Goal: Information Seeking & Learning: Learn about a topic

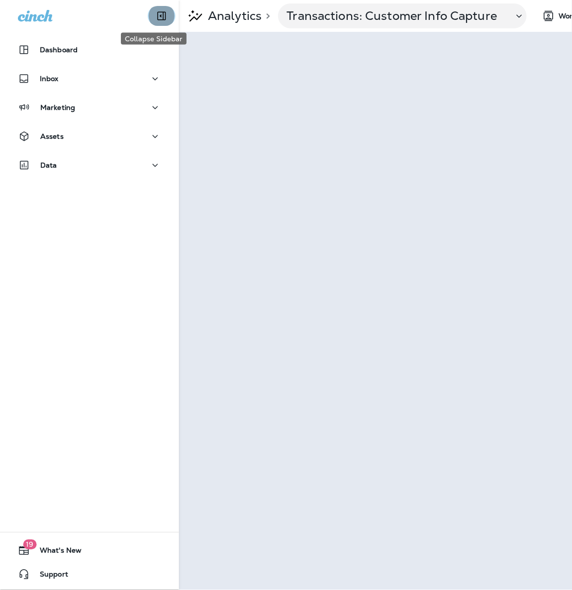
click at [159, 13] on icon "Collapse Sidebar" at bounding box center [162, 16] width 12 height 12
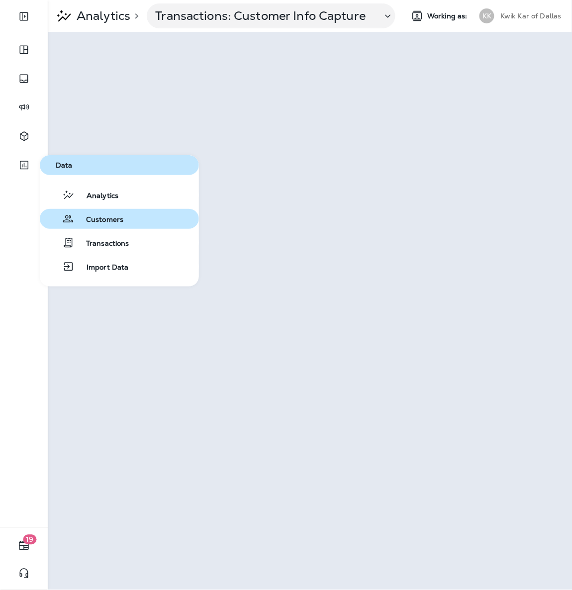
click at [86, 223] on span "Customers" at bounding box center [98, 219] width 49 height 9
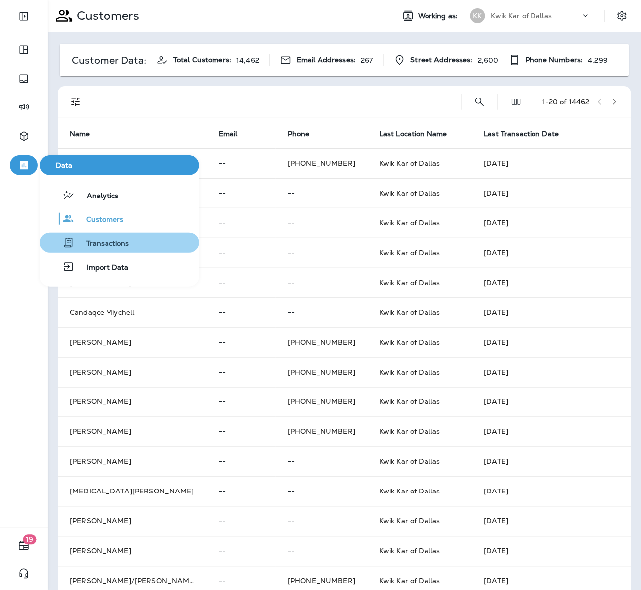
click at [99, 242] on span "Transactions" at bounding box center [101, 243] width 55 height 9
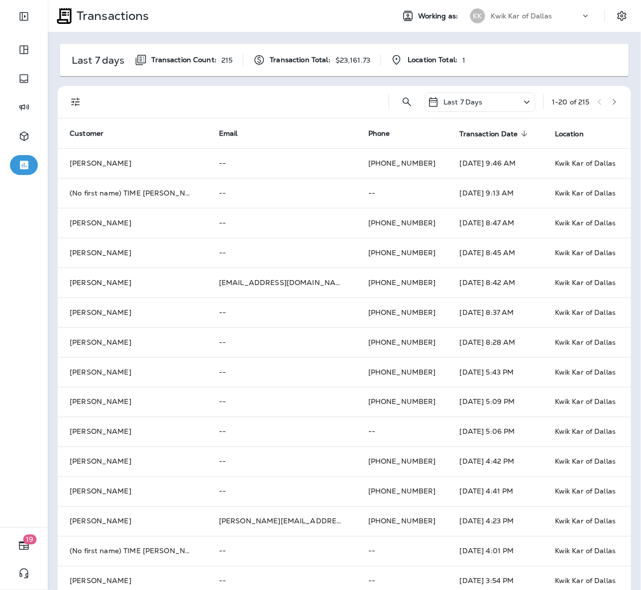
click at [466, 99] on p "Last 7 Days" at bounding box center [462, 102] width 39 height 8
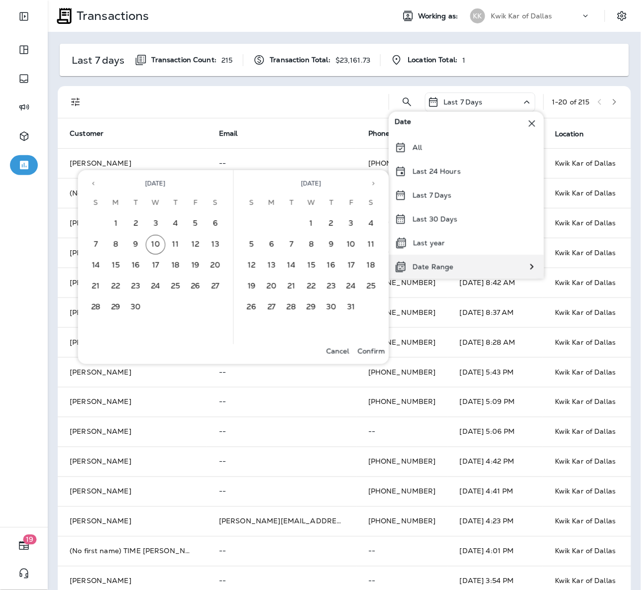
click at [448, 268] on p "Date Range" at bounding box center [432, 267] width 41 height 8
click at [95, 178] on button "Previous month" at bounding box center [93, 183] width 15 height 15
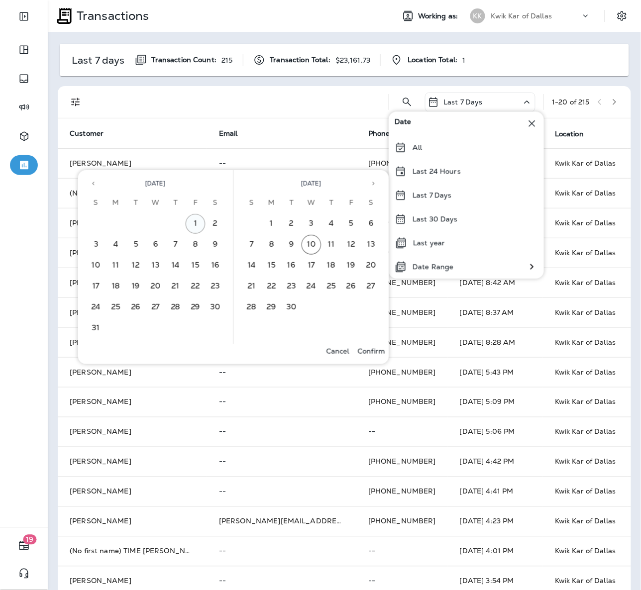
click at [196, 226] on button "1" at bounding box center [196, 224] width 20 height 20
click at [99, 320] on button "31" at bounding box center [96, 328] width 20 height 20
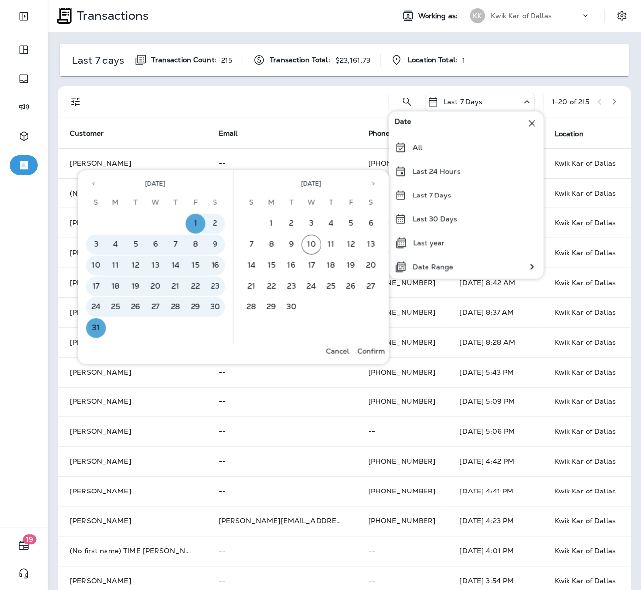
click at [375, 355] on button "Confirm" at bounding box center [371, 351] width 35 height 14
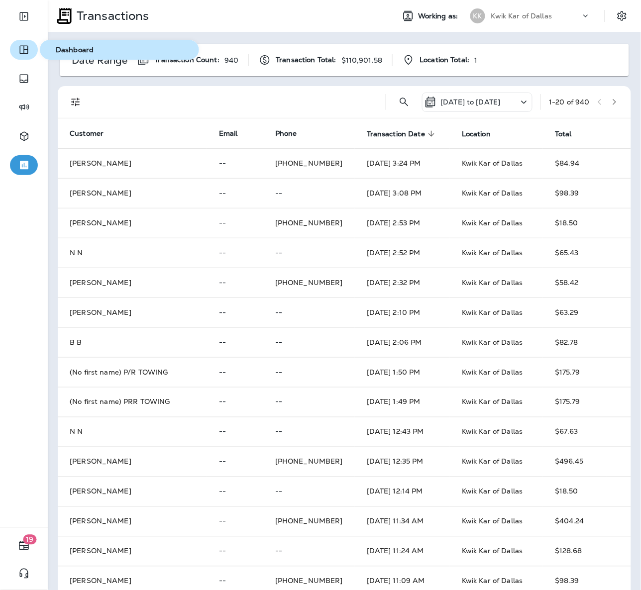
click at [29, 50] on button "button" at bounding box center [24, 50] width 28 height 20
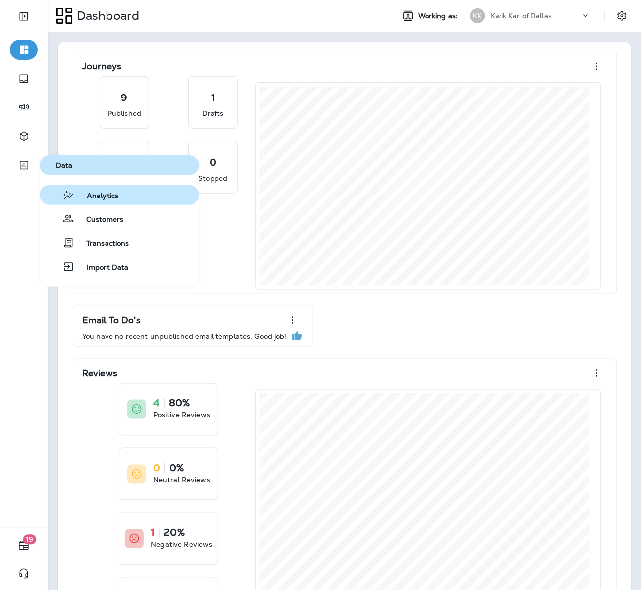
click at [88, 192] on span "Analytics" at bounding box center [97, 196] width 44 height 9
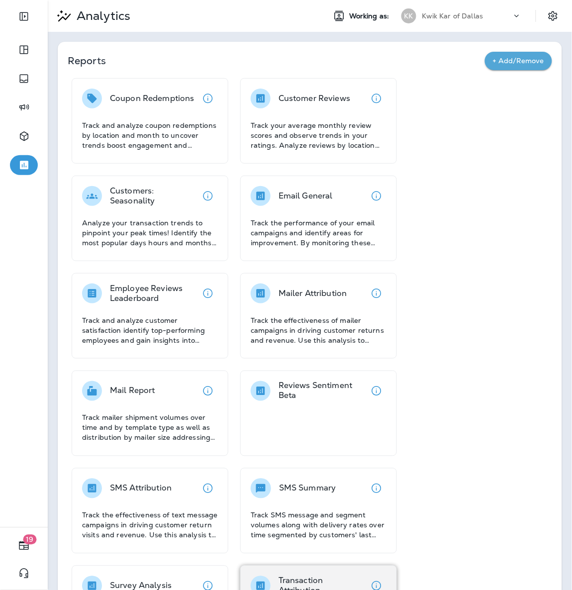
click at [330, 583] on p "Transaction Attribution" at bounding box center [323, 586] width 88 height 20
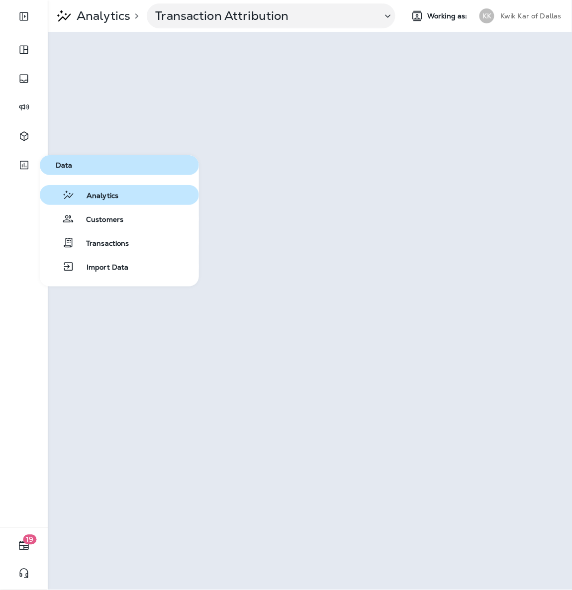
click at [85, 189] on div "Analytics" at bounding box center [81, 195] width 75 height 12
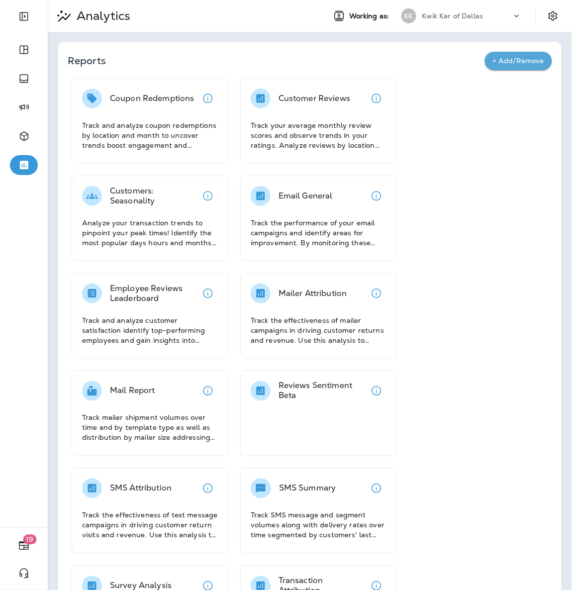
scroll to position [178, 0]
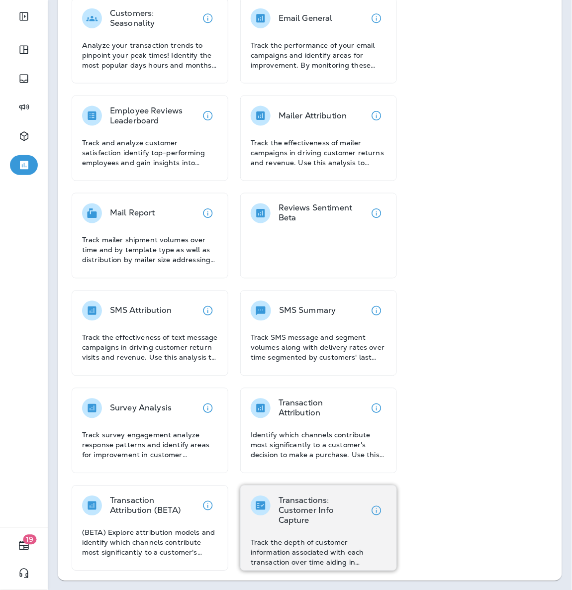
click at [318, 525] on p "Transactions: Customer Info Capture" at bounding box center [323, 511] width 88 height 30
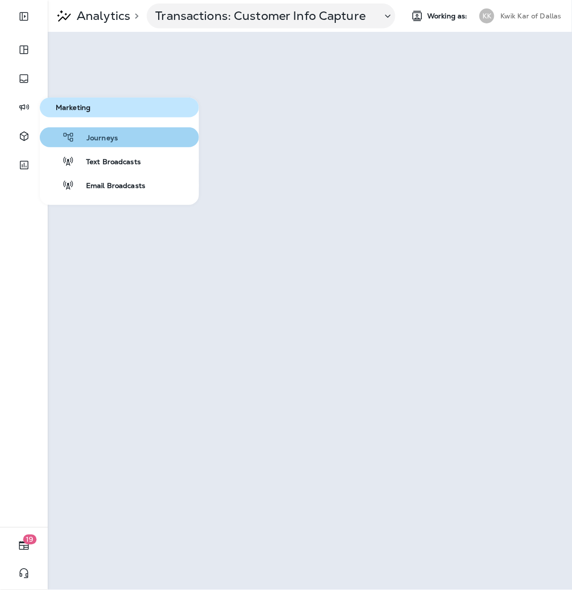
click at [92, 142] on span "Journeys" at bounding box center [96, 138] width 43 height 9
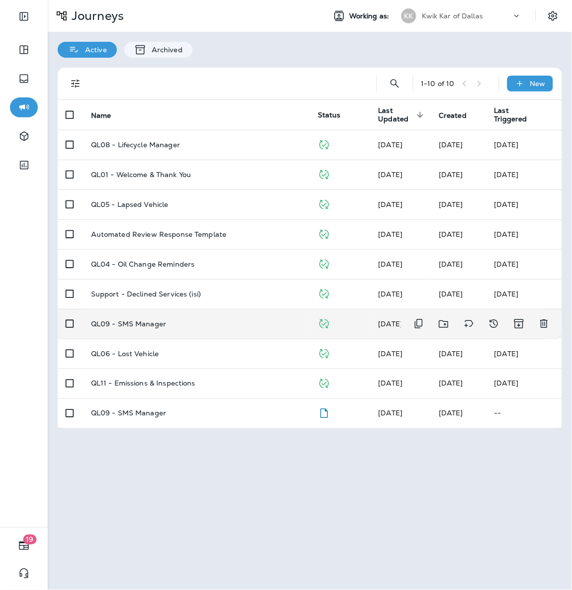
click at [156, 330] on td "QL09 - SMS Manager" at bounding box center [196, 324] width 227 height 30
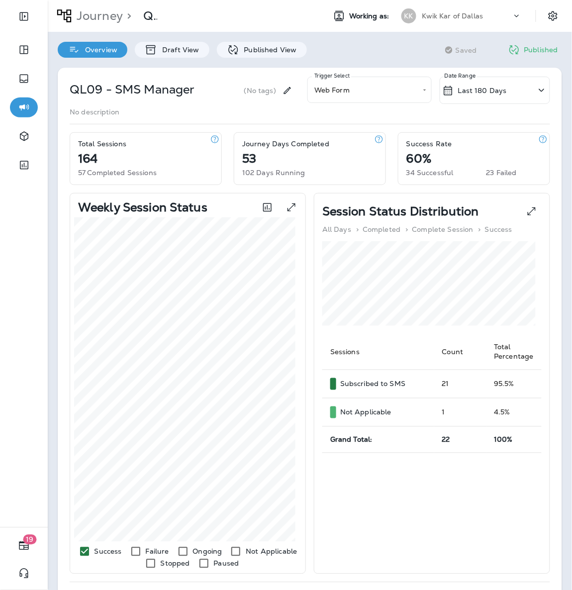
click at [268, 58] on div "**********" at bounding box center [310, 468] width 524 height 820
click at [266, 53] on p "Published View" at bounding box center [268, 50] width 58 height 8
